Goal: Task Accomplishment & Management: Manage account settings

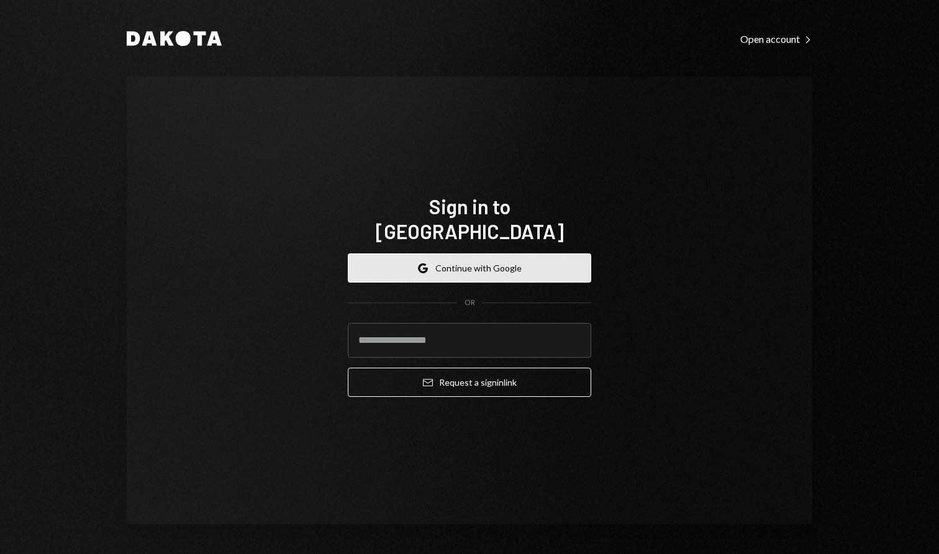
click at [519, 265] on button "Google Continue with Google" at bounding box center [469, 267] width 243 height 29
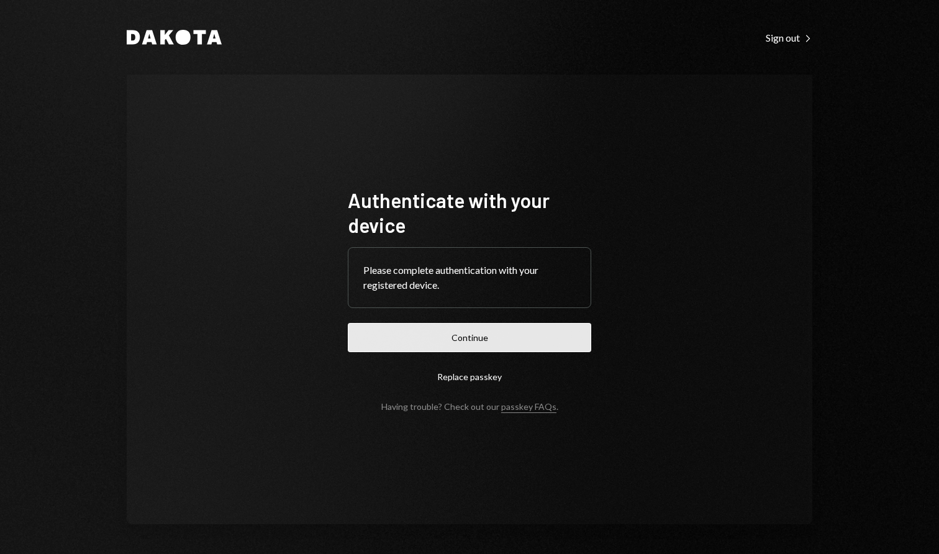
click at [555, 328] on button "Continue" at bounding box center [469, 337] width 243 height 29
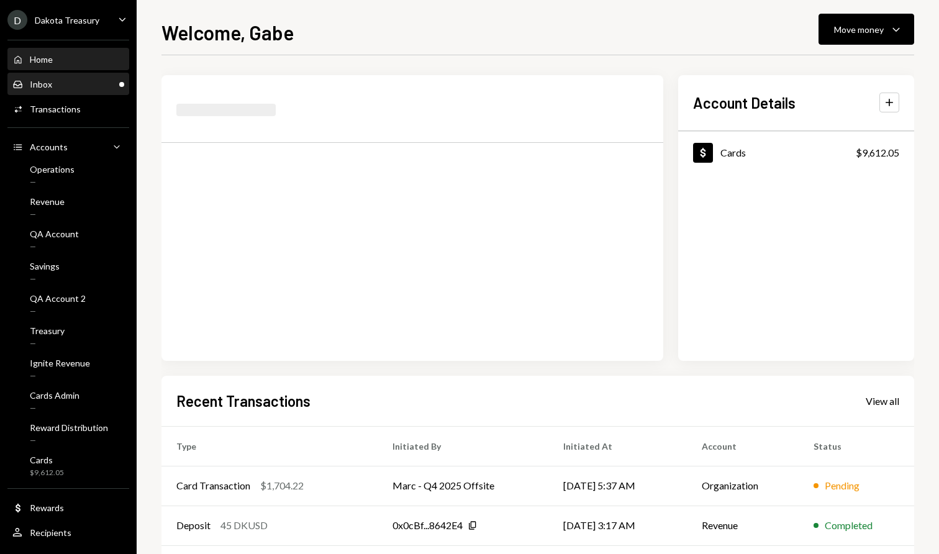
click at [52, 84] on div "Inbox Inbox" at bounding box center [68, 84] width 112 height 11
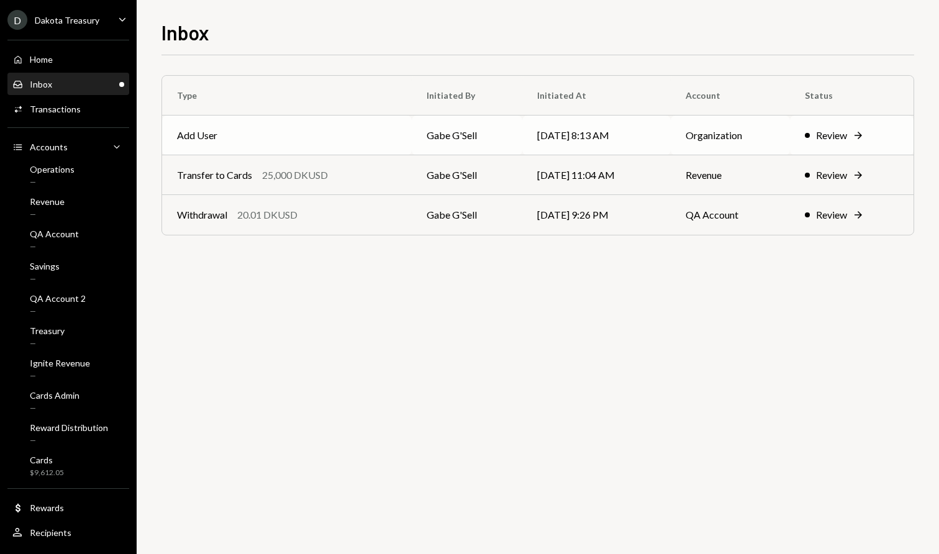
click at [258, 129] on td "Add User" at bounding box center [287, 136] width 250 height 40
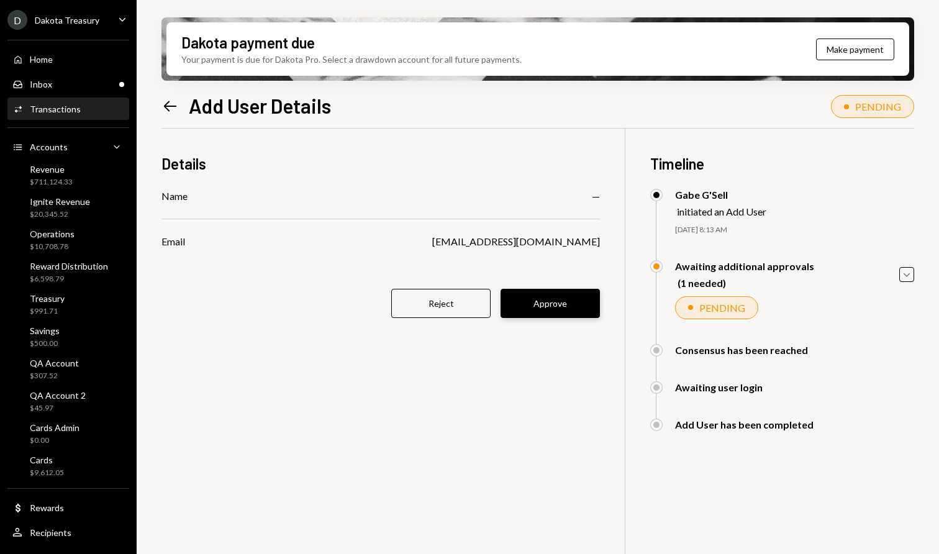
click at [559, 314] on button "Approve" at bounding box center [550, 303] width 99 height 29
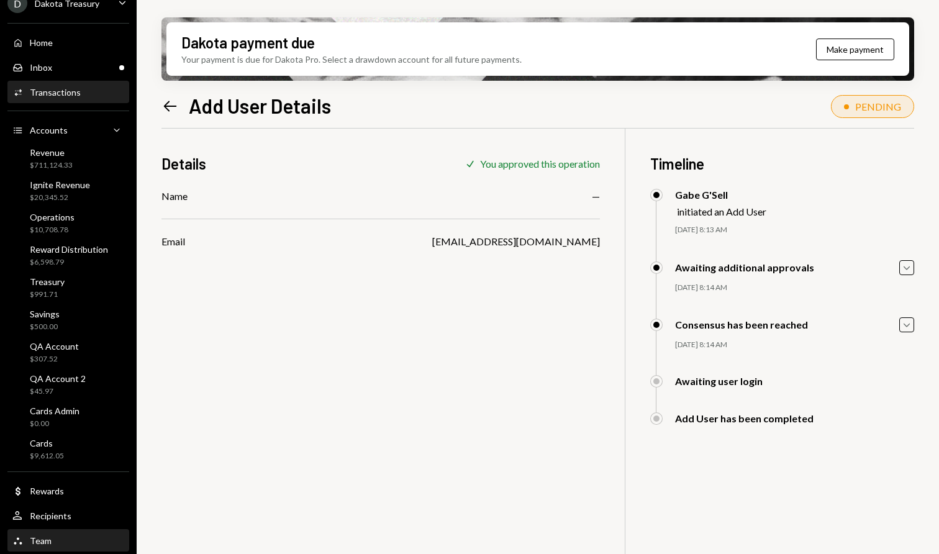
scroll to position [17, 0]
click at [82, 539] on div "Team Team" at bounding box center [68, 540] width 112 height 11
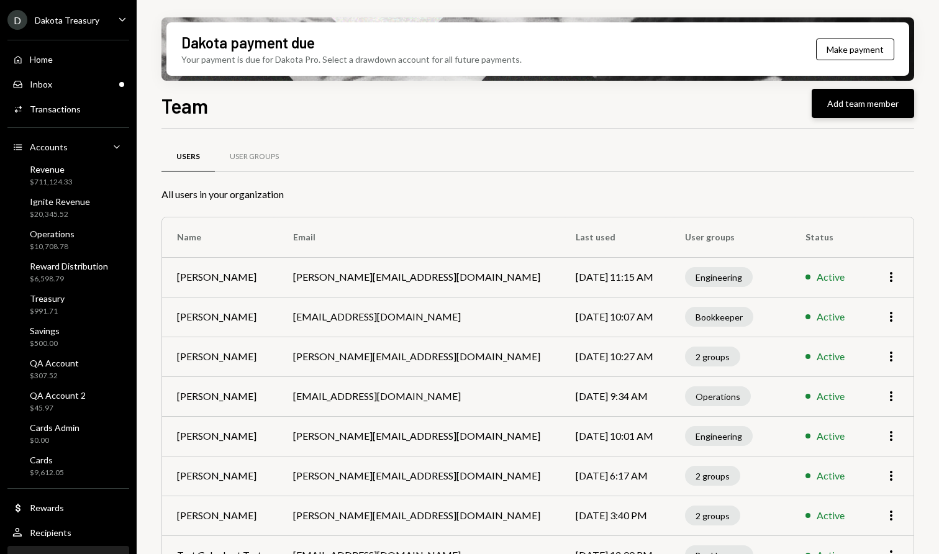
click at [859, 103] on button "Add team member" at bounding box center [863, 103] width 102 height 29
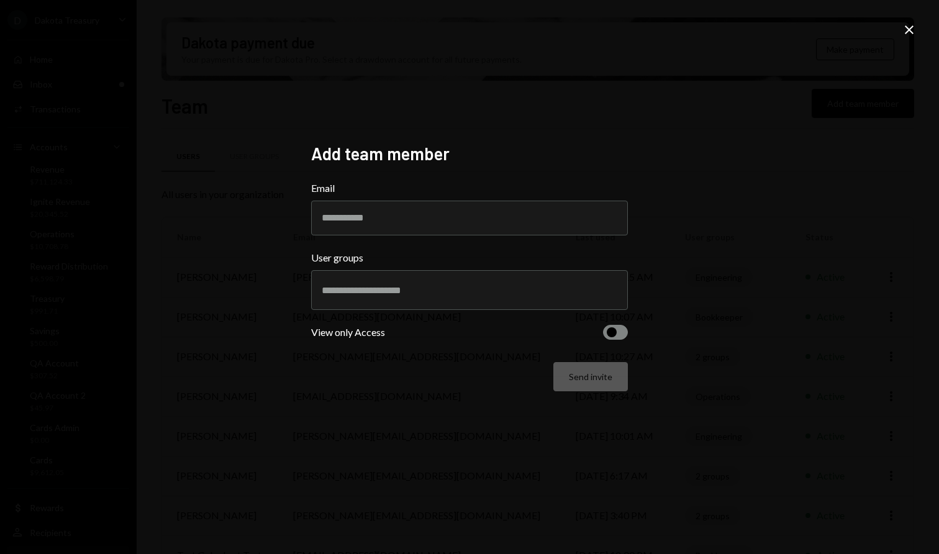
type input "*"
type input "**********"
click at [553, 280] on div at bounding box center [470, 290] width 296 height 31
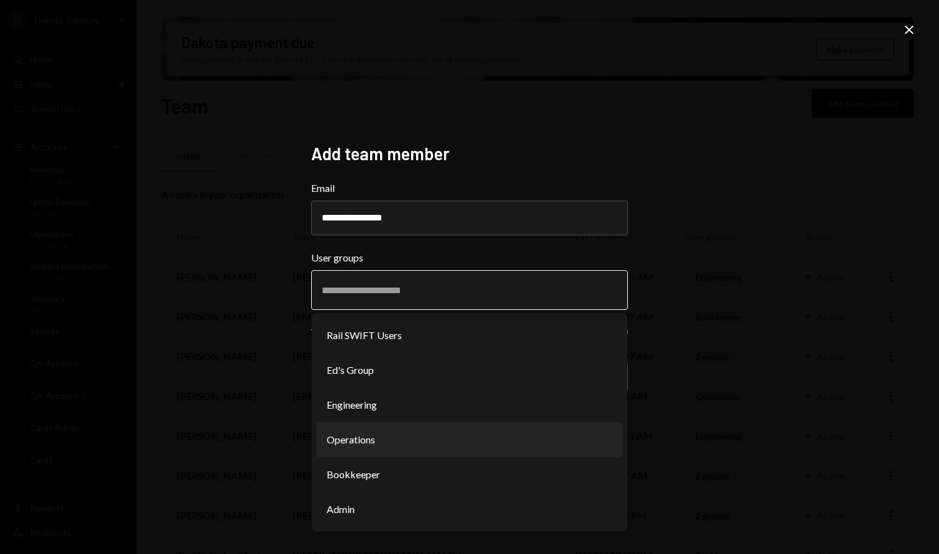
click at [415, 440] on li "Operations" at bounding box center [470, 439] width 306 height 35
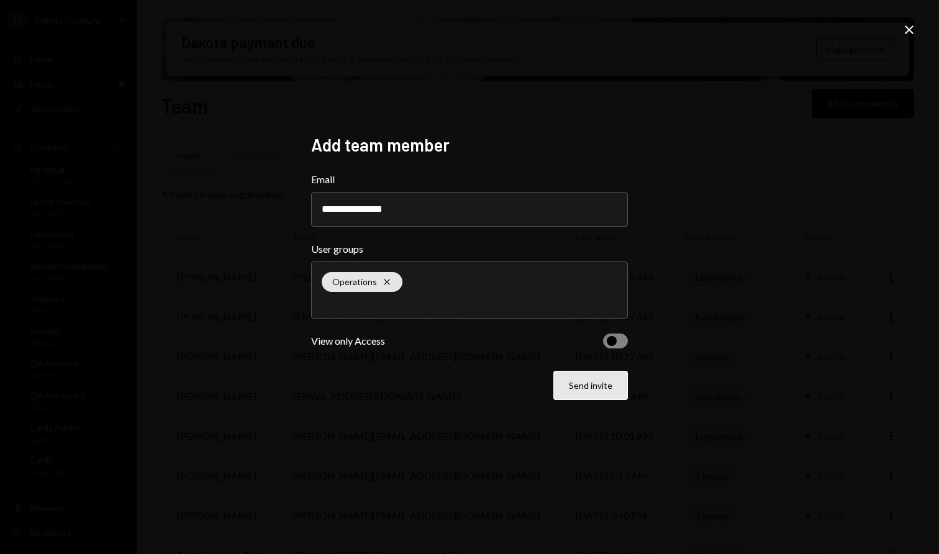
click at [591, 391] on button "Send invite" at bounding box center [590, 385] width 75 height 29
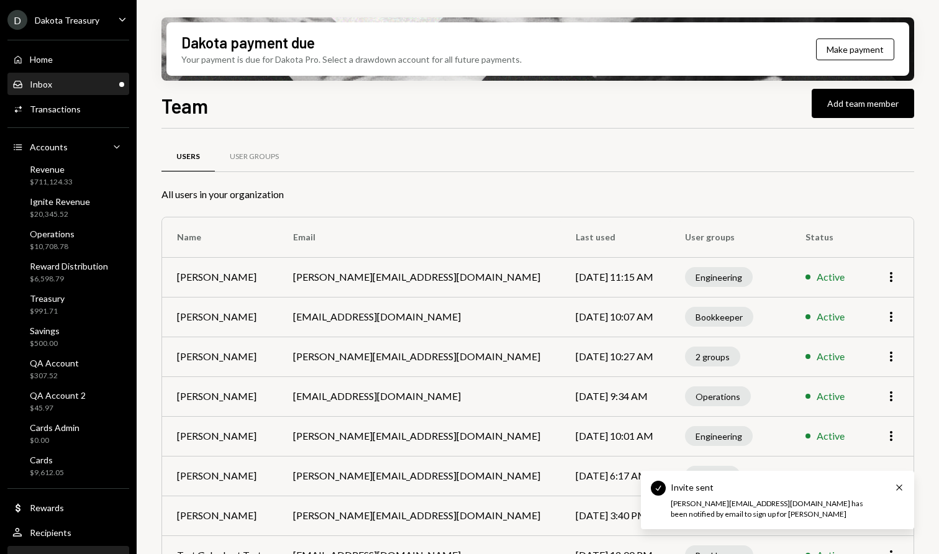
click at [67, 91] on div "Inbox Inbox" at bounding box center [68, 84] width 112 height 21
